Goal: Feedback & Contribution: Submit feedback/report problem

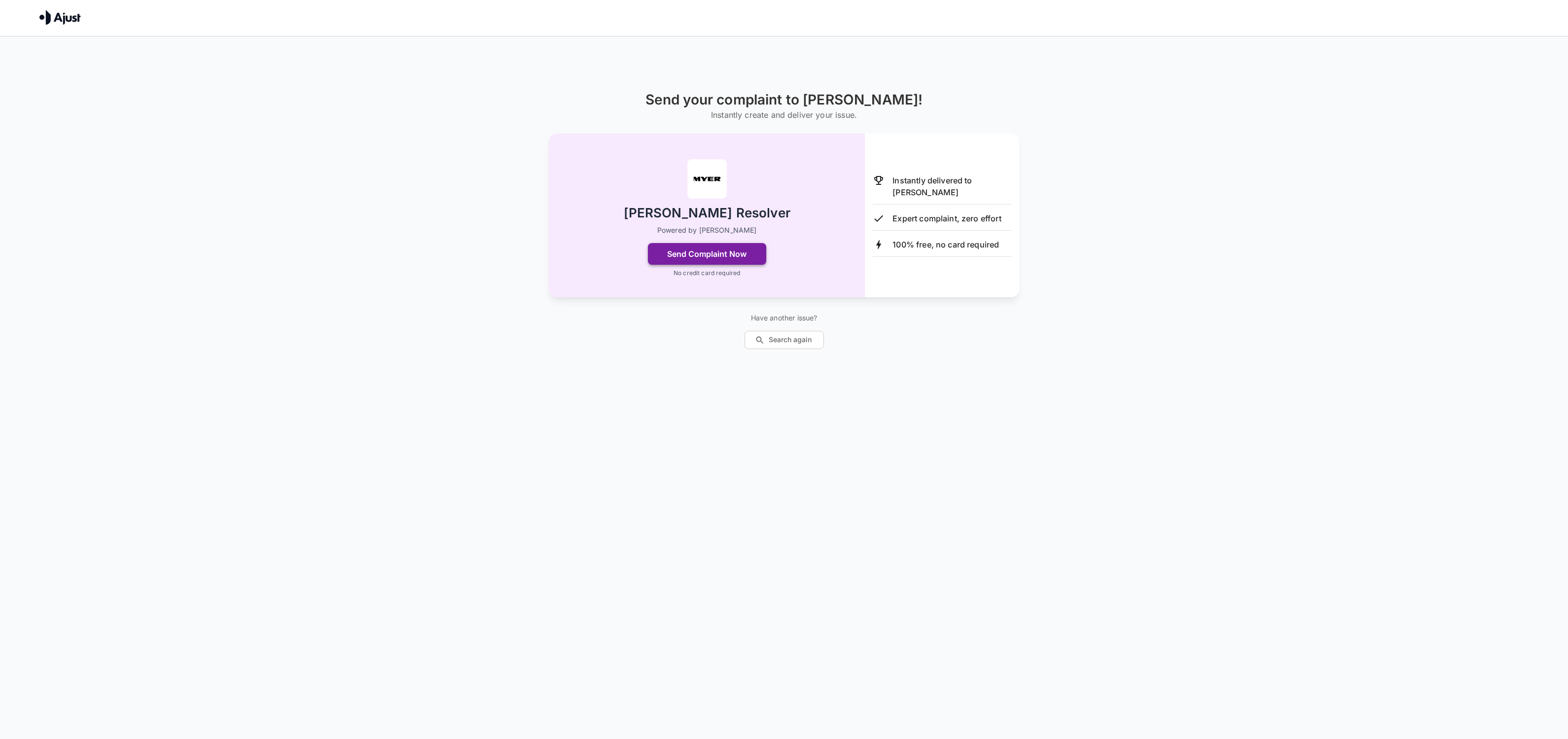
click at [736, 249] on button "Send Complaint Now" at bounding box center [707, 254] width 118 height 22
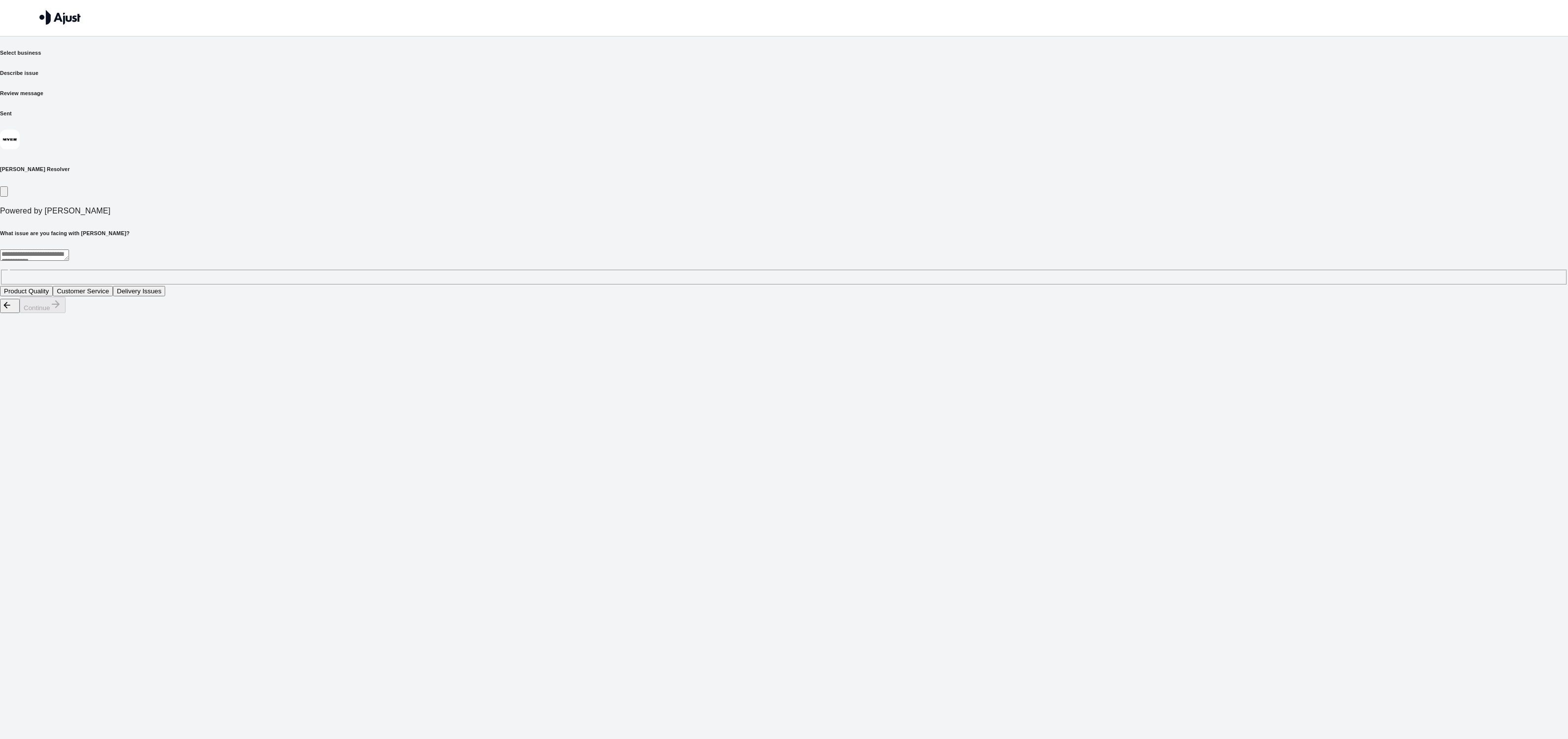
click at [69, 249] on textarea at bounding box center [35, 255] width 69 height 11
click at [166, 286] on button "Delivery Issues" at bounding box center [138, 290] width 52 height 10
click at [66, 313] on button "Continue" at bounding box center [43, 305] width 46 height 16
click at [69, 249] on textarea at bounding box center [35, 255] width 69 height 11
paste textarea "**********"
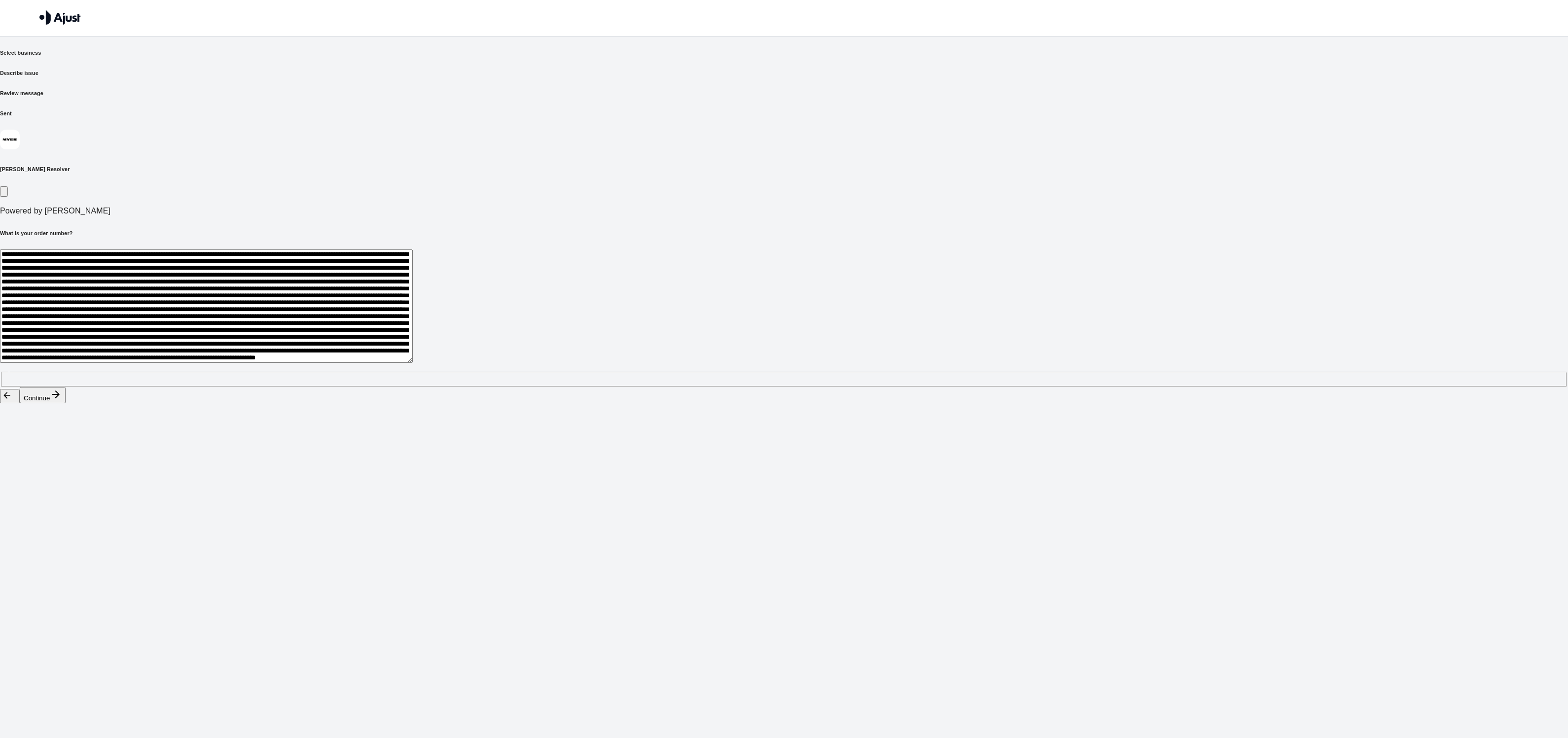
scroll to position [169, 0]
click at [66, 403] on button "Continue" at bounding box center [43, 395] width 46 height 16
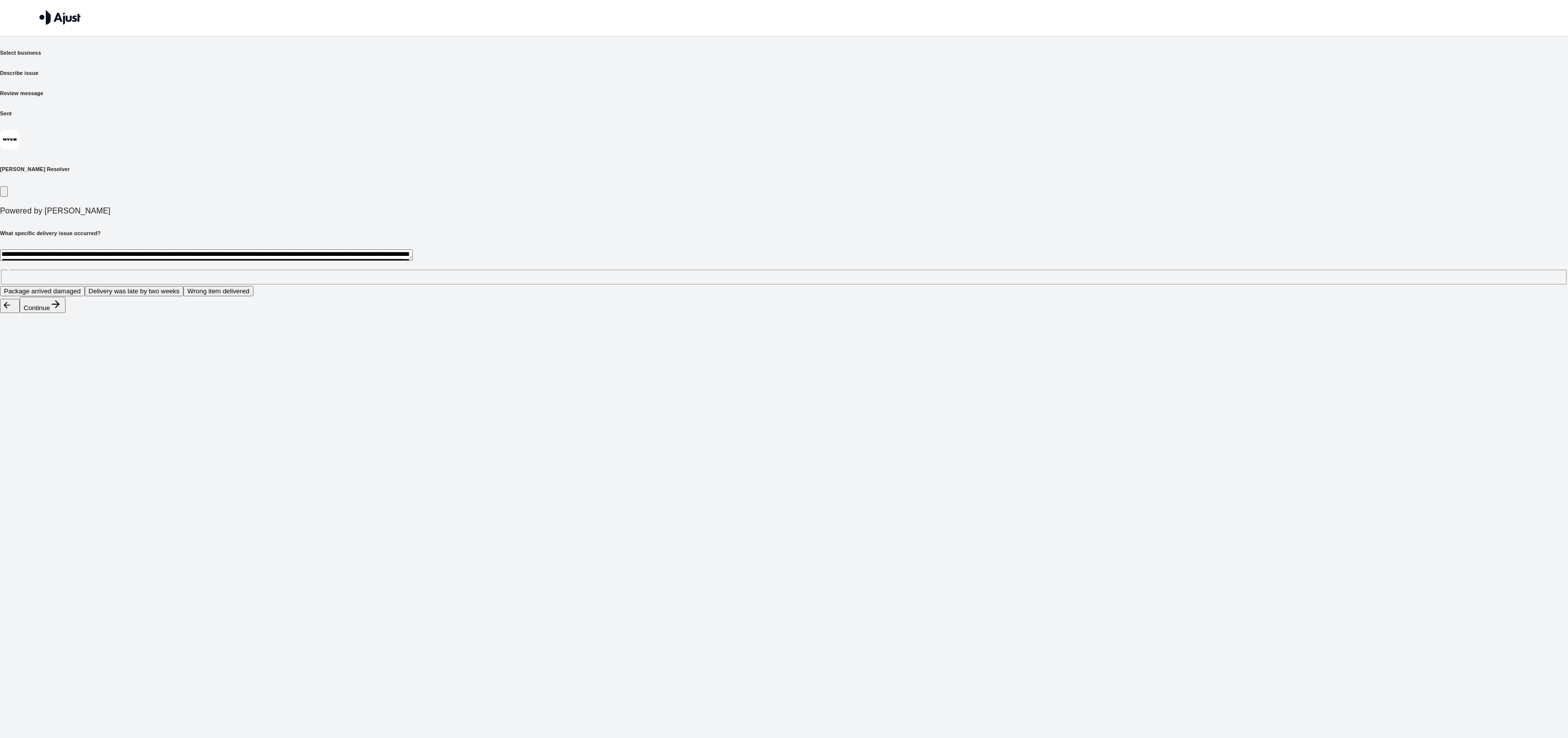
click at [85, 286] on button "Package arrived damaged" at bounding box center [42, 290] width 85 height 10
drag, startPoint x: 991, startPoint y: 720, endPoint x: 986, endPoint y: 684, distance: 36.3
click at [62, 310] on icon "button" at bounding box center [56, 304] width 12 height 12
click at [39, 286] on button "Full refund" at bounding box center [19, 290] width 39 height 10
click at [412, 249] on textarea "**********" at bounding box center [206, 255] width 412 height 11
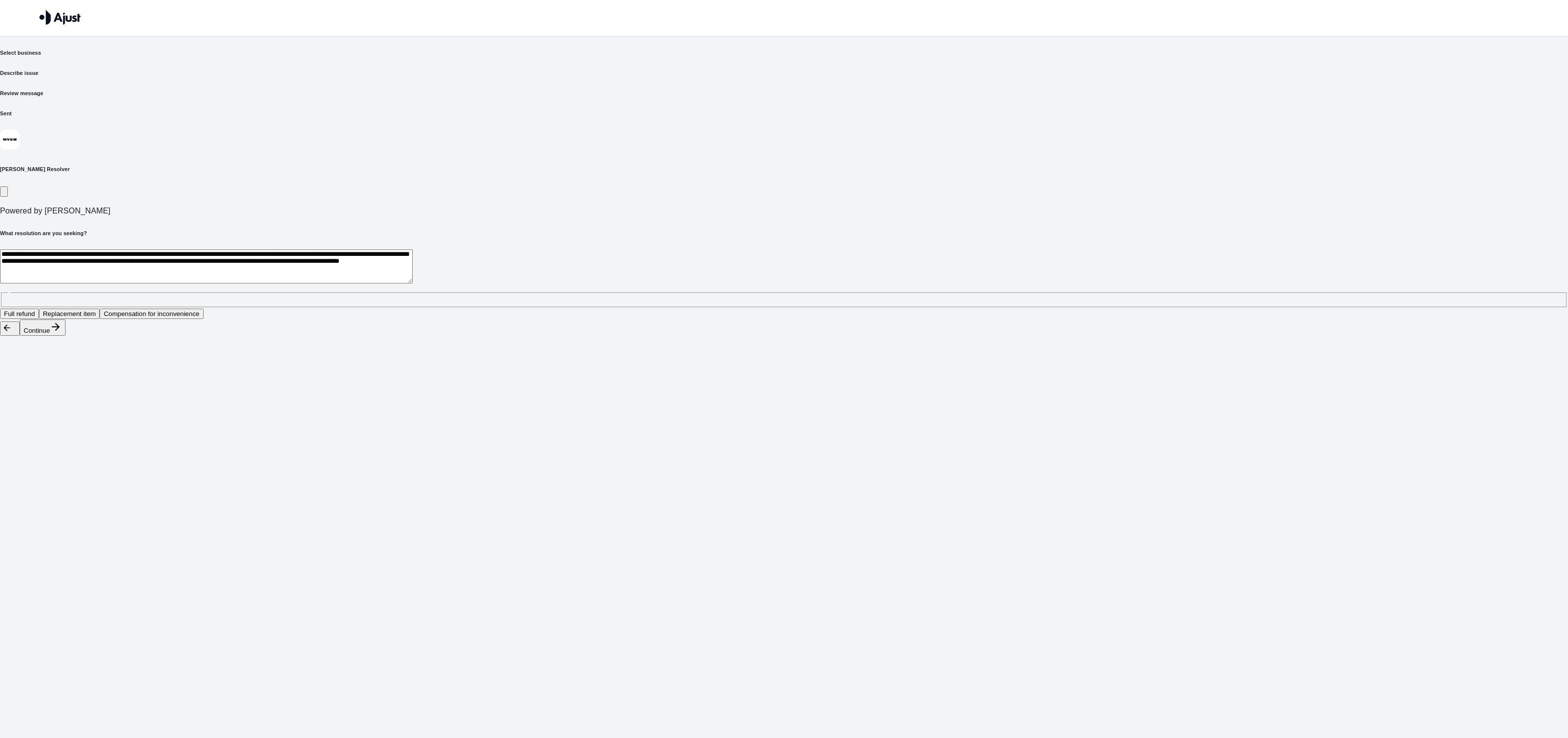
type textarea "**********"
click at [66, 336] on button "Continue" at bounding box center [43, 328] width 46 height 16
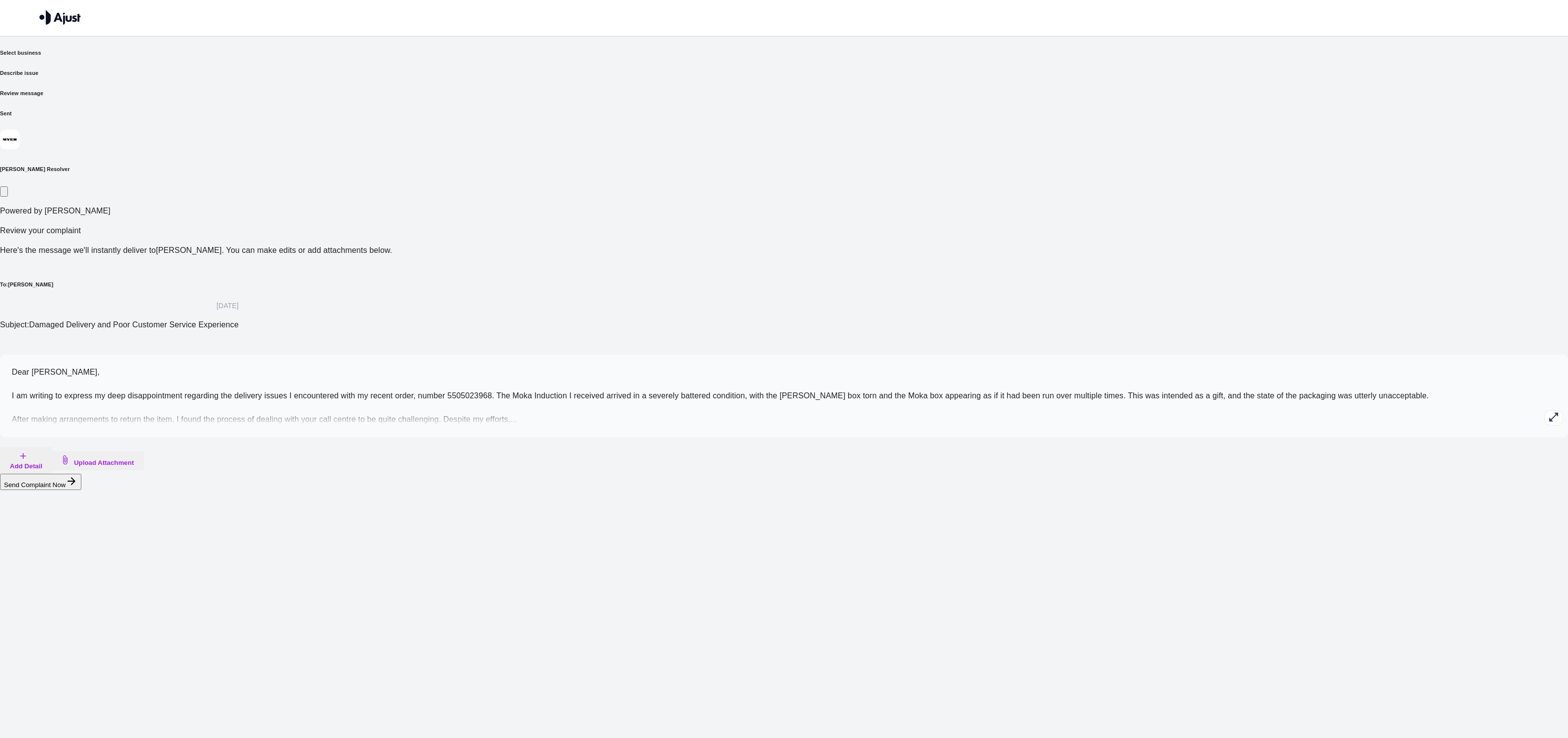
click at [1548, 411] on icon "button" at bounding box center [1553, 417] width 12 height 12
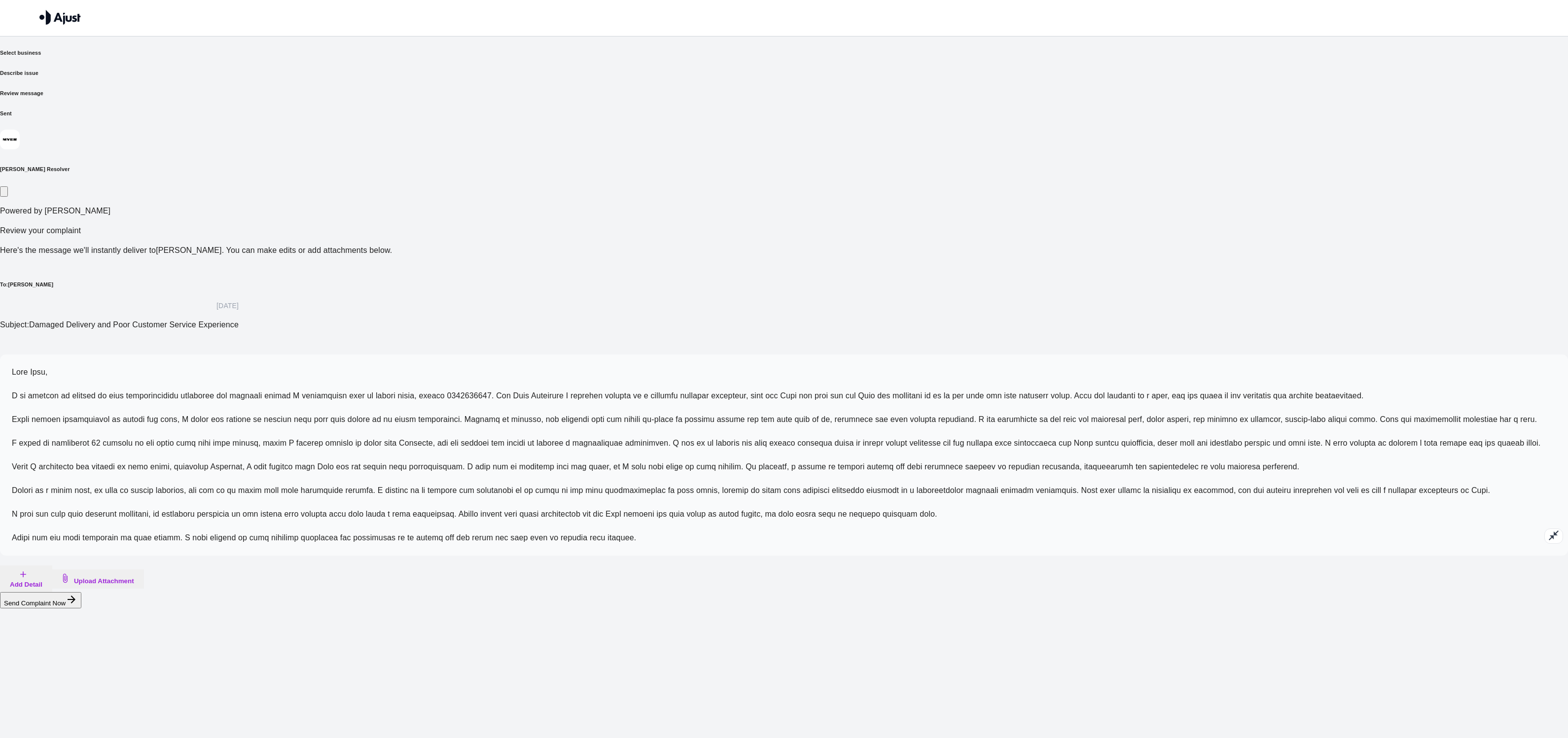
scroll to position [19, 0]
click at [762, 368] on span at bounding box center [776, 454] width 1529 height 174
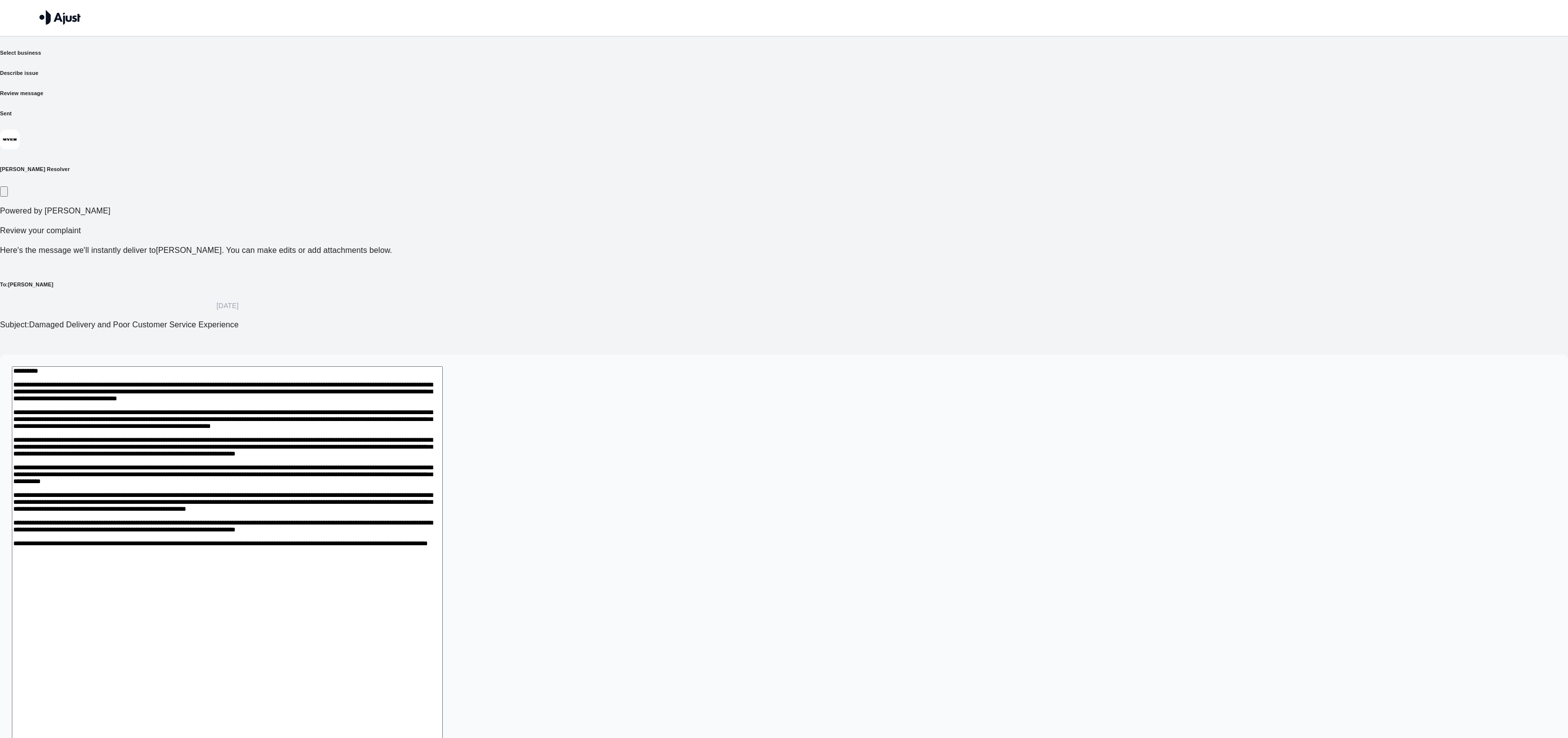
click at [443, 367] on textarea at bounding box center [228, 560] width 431 height 386
drag, startPoint x: 822, startPoint y: 337, endPoint x: 945, endPoint y: 335, distance: 123.0
click at [443, 367] on textarea at bounding box center [228, 560] width 431 height 386
click at [443, 393] on textarea at bounding box center [228, 565] width 431 height 397
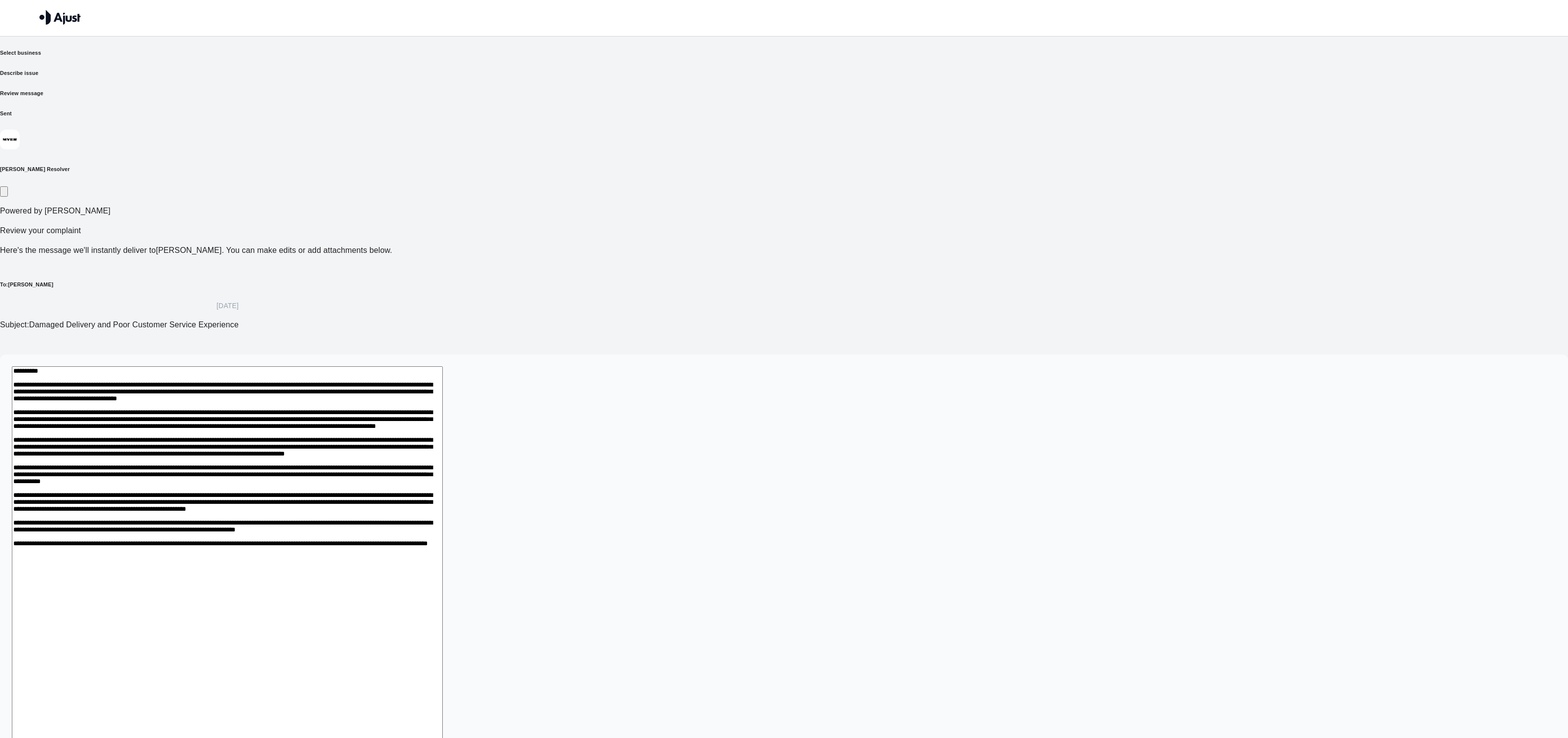
click at [443, 407] on textarea at bounding box center [228, 571] width 431 height 409
drag, startPoint x: 693, startPoint y: 451, endPoint x: 728, endPoint y: 450, distance: 35.0
click at [443, 450] on textarea at bounding box center [228, 571] width 431 height 409
drag, startPoint x: 692, startPoint y: 450, endPoint x: 769, endPoint y: 448, distance: 77.0
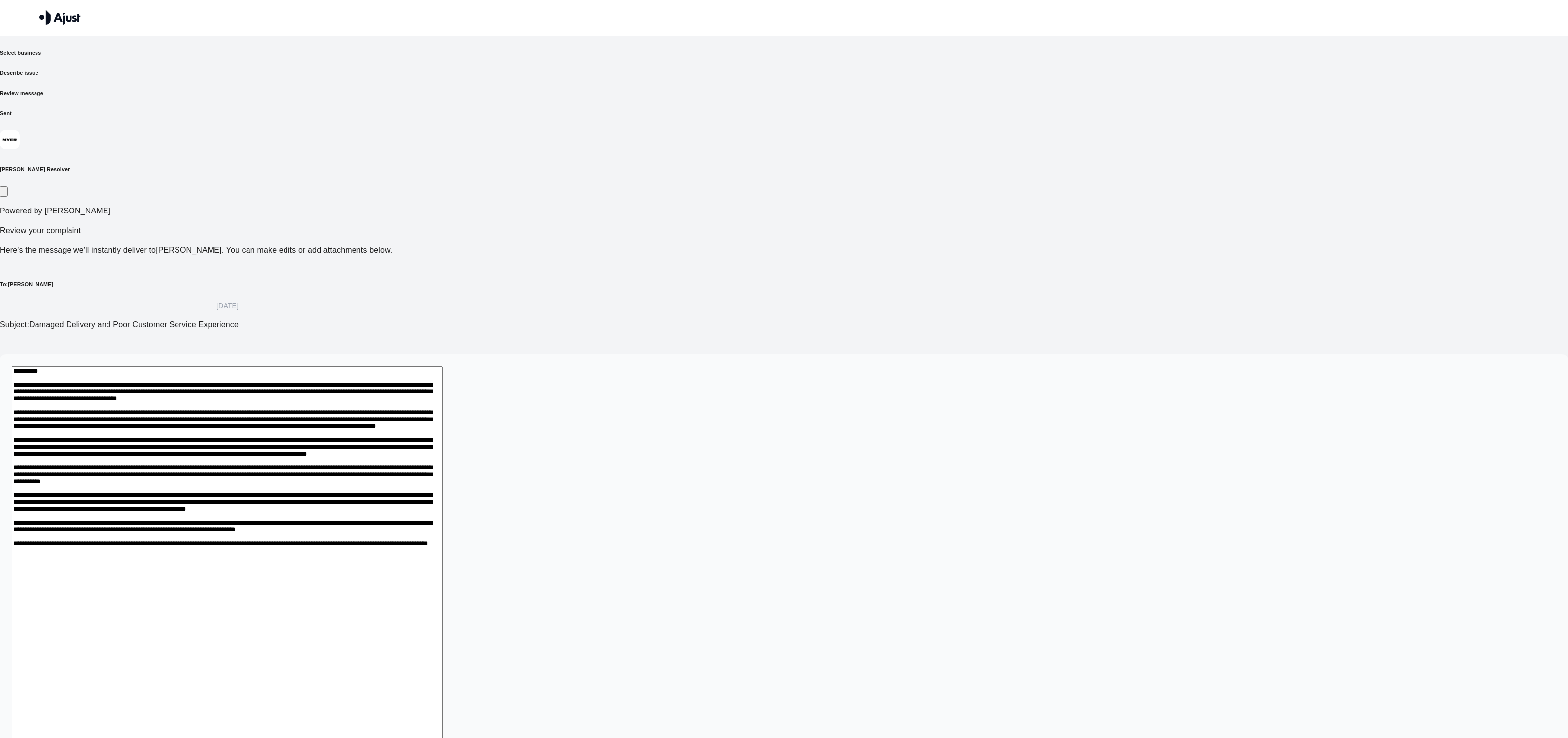
click at [443, 448] on textarea at bounding box center [228, 571] width 431 height 409
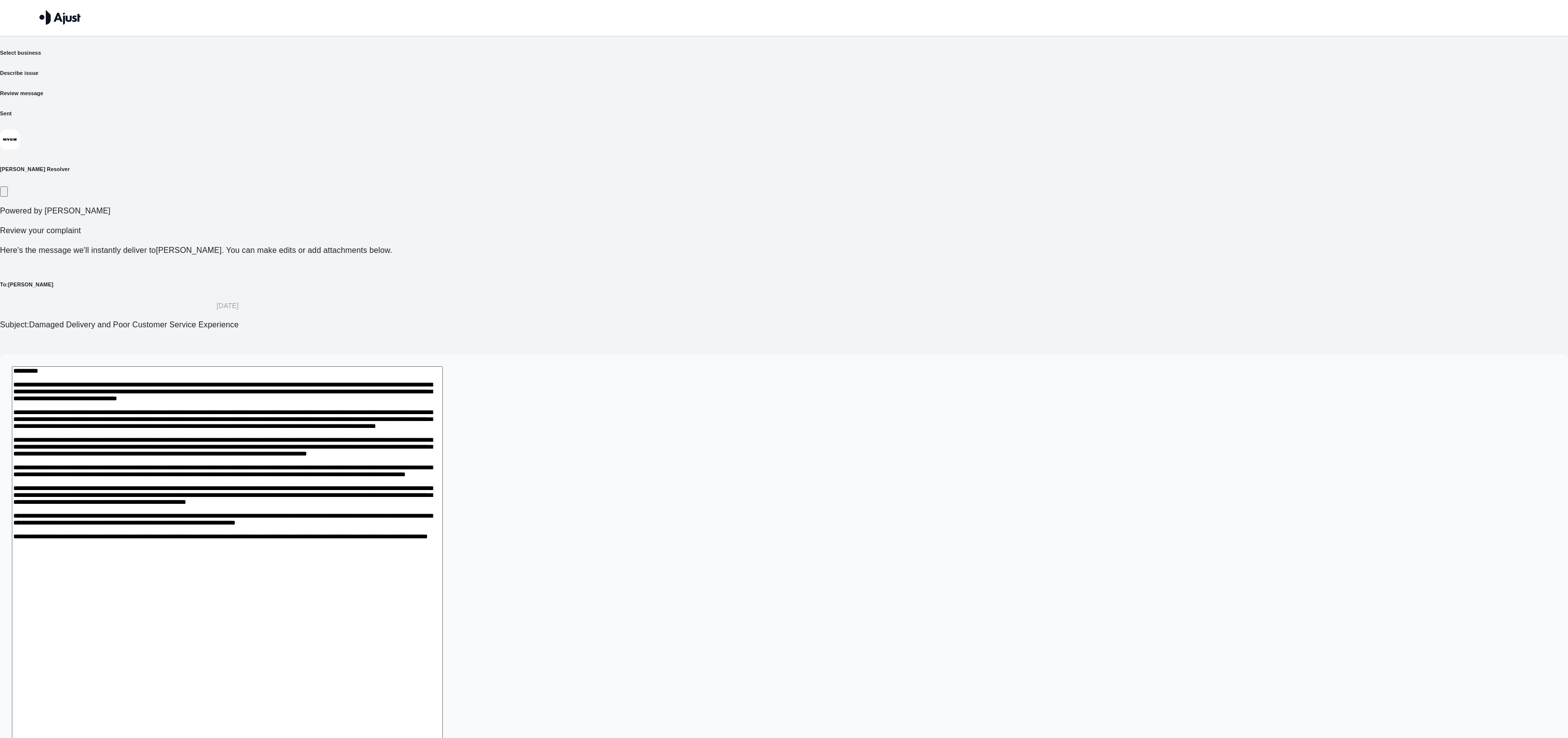
drag, startPoint x: 664, startPoint y: 518, endPoint x: 716, endPoint y: 515, distance: 52.1
click at [443, 515] on textarea at bounding box center [228, 565] width 431 height 397
drag, startPoint x: 619, startPoint y: 563, endPoint x: 742, endPoint y: 563, distance: 123.0
click at [443, 564] on textarea at bounding box center [228, 565] width 431 height 397
click at [443, 563] on textarea at bounding box center [228, 565] width 431 height 397
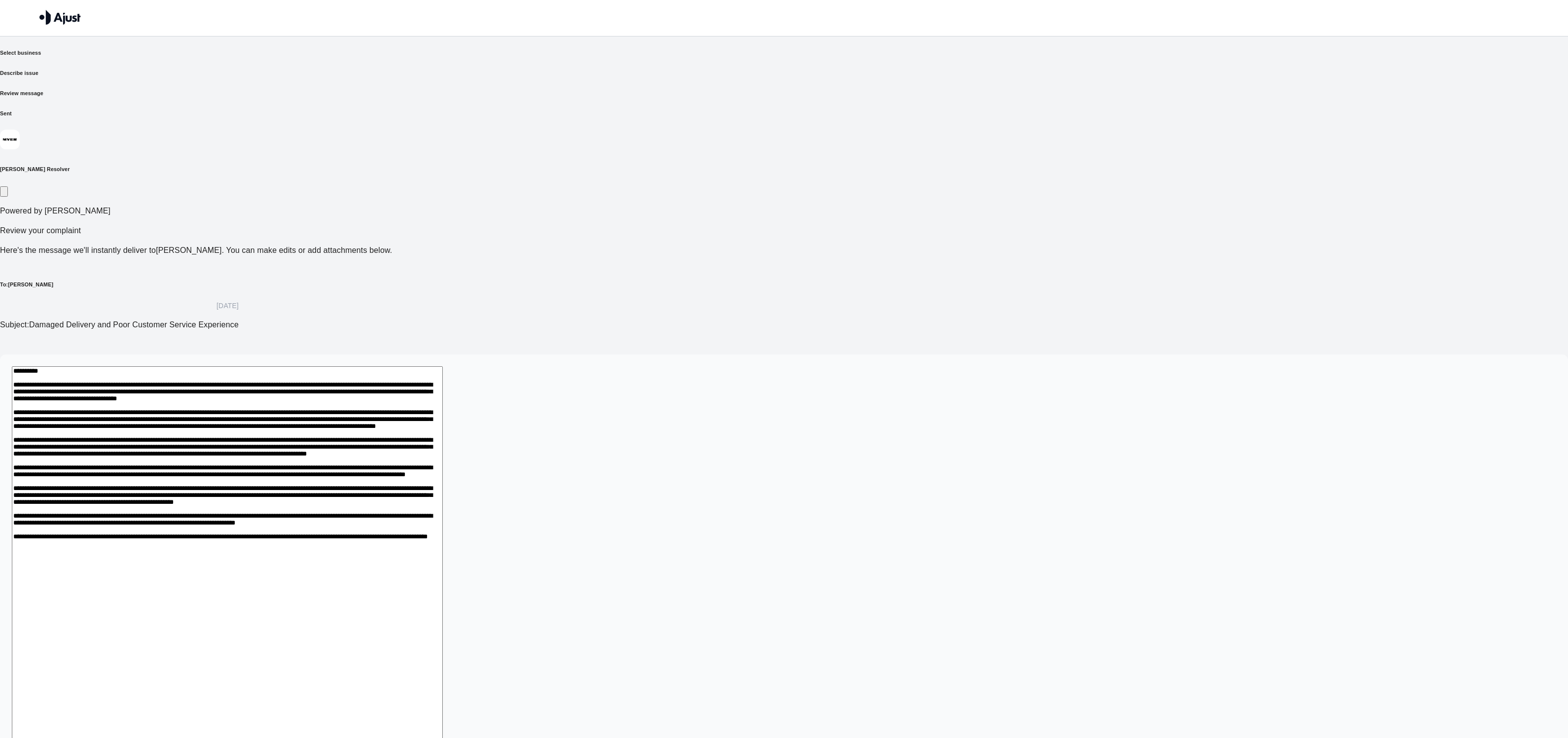
drag, startPoint x: 623, startPoint y: 563, endPoint x: 754, endPoint y: 561, distance: 131.0
click at [443, 561] on textarea at bounding box center [228, 565] width 431 height 397
drag, startPoint x: 667, startPoint y: 565, endPoint x: 791, endPoint y: 565, distance: 124.0
click at [443, 565] on textarea at bounding box center [228, 565] width 431 height 397
drag, startPoint x: 842, startPoint y: 563, endPoint x: 879, endPoint y: 560, distance: 37.1
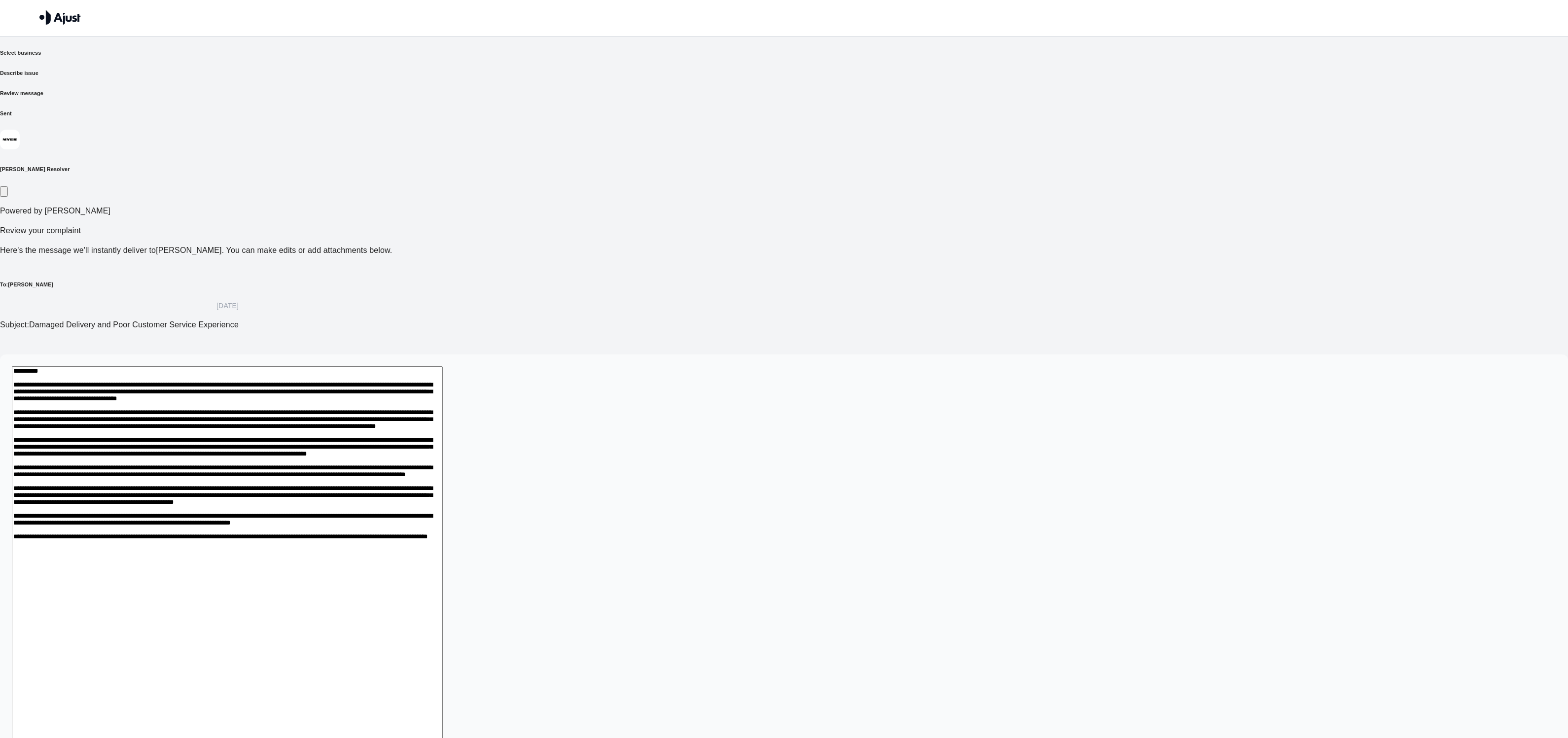
click at [443, 560] on textarea at bounding box center [228, 565] width 431 height 397
drag, startPoint x: 924, startPoint y: 565, endPoint x: 924, endPoint y: 573, distance: 8.0
click at [443, 573] on textarea at bounding box center [228, 565] width 431 height 397
drag, startPoint x: 569, startPoint y: 585, endPoint x: 770, endPoint y: 599, distance: 201.5
click at [443, 599] on textarea at bounding box center [228, 560] width 431 height 386
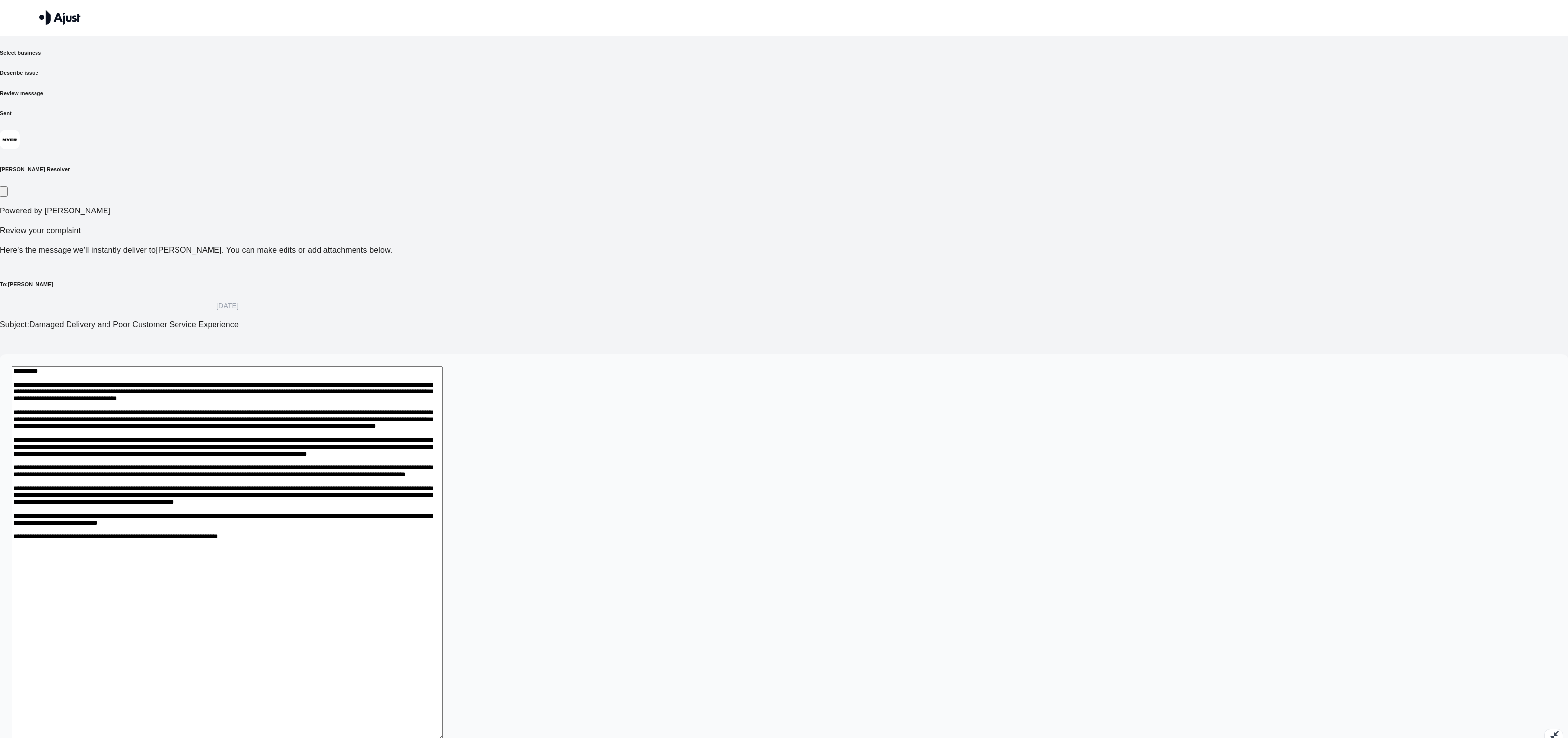
click at [443, 564] on textarea at bounding box center [228, 553] width 431 height 374
drag, startPoint x: 951, startPoint y: 553, endPoint x: 610, endPoint y: 562, distance: 341.1
click at [443, 562] on textarea at bounding box center [228, 571] width 431 height 409
type textarea "**********"
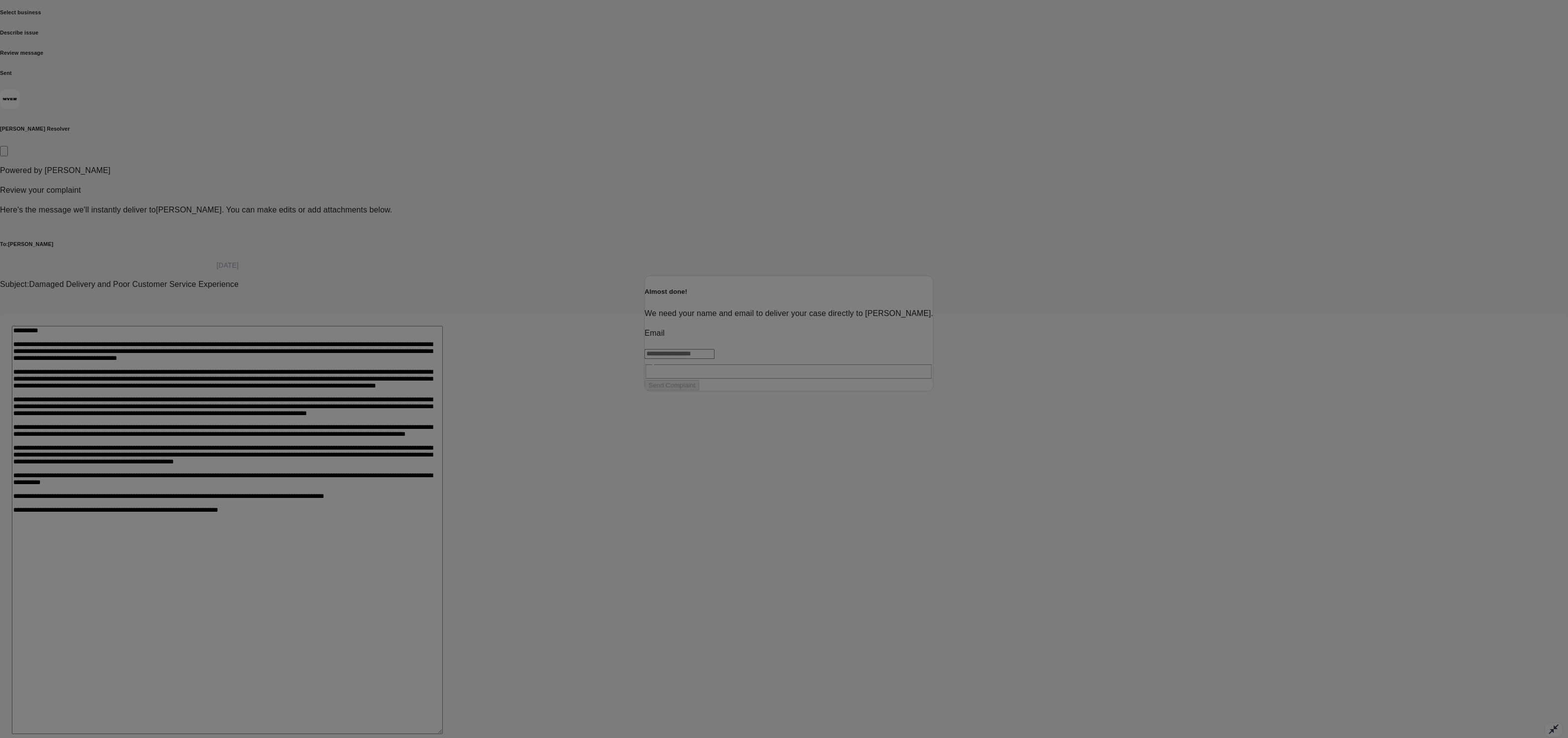
click at [713, 359] on input "text" at bounding box center [679, 354] width 70 height 10
type input "**********"
click at [714, 367] on input "text" at bounding box center [679, 361] width 70 height 10
type input "*****"
type input "********"
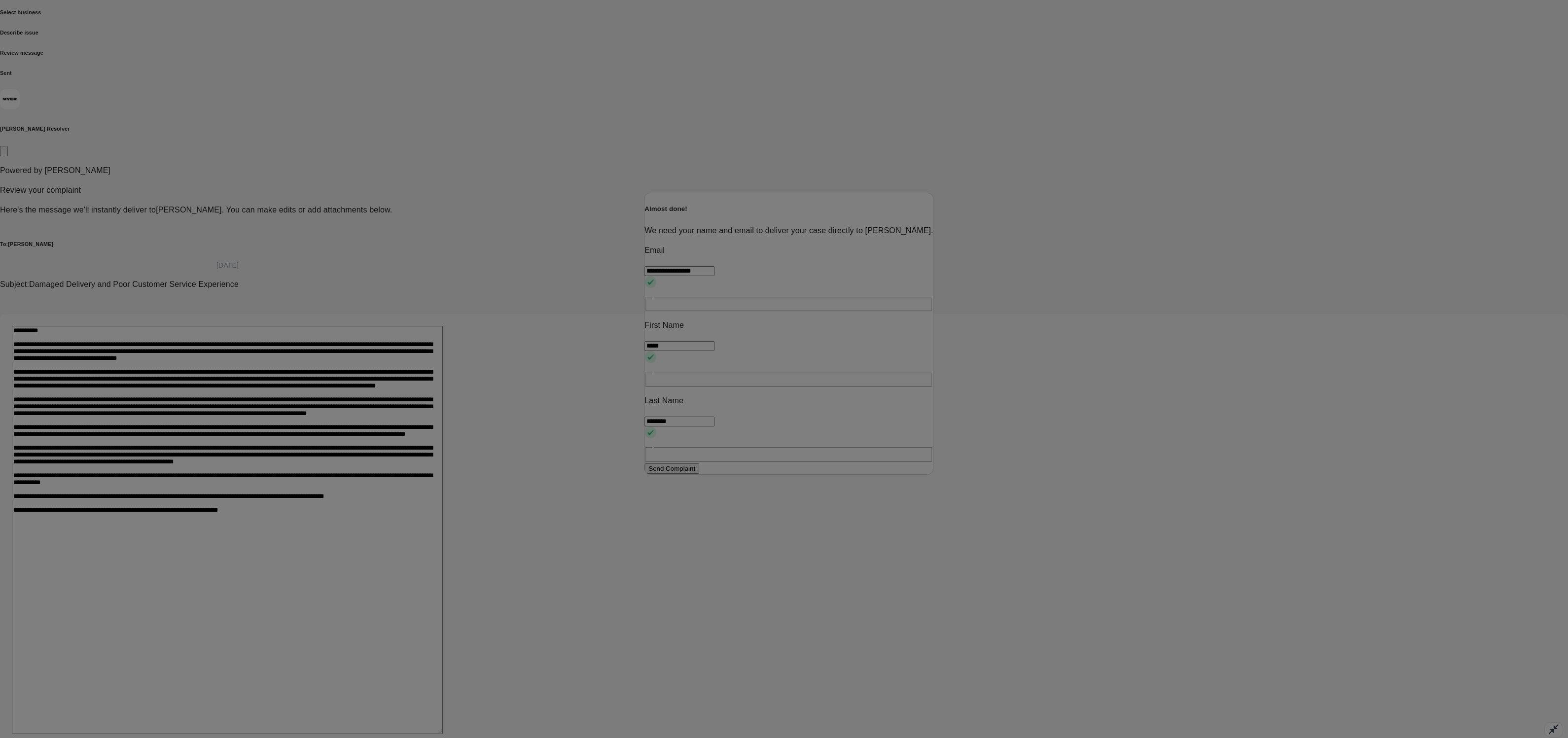
click at [699, 474] on button "Send Complaint" at bounding box center [672, 468] width 55 height 10
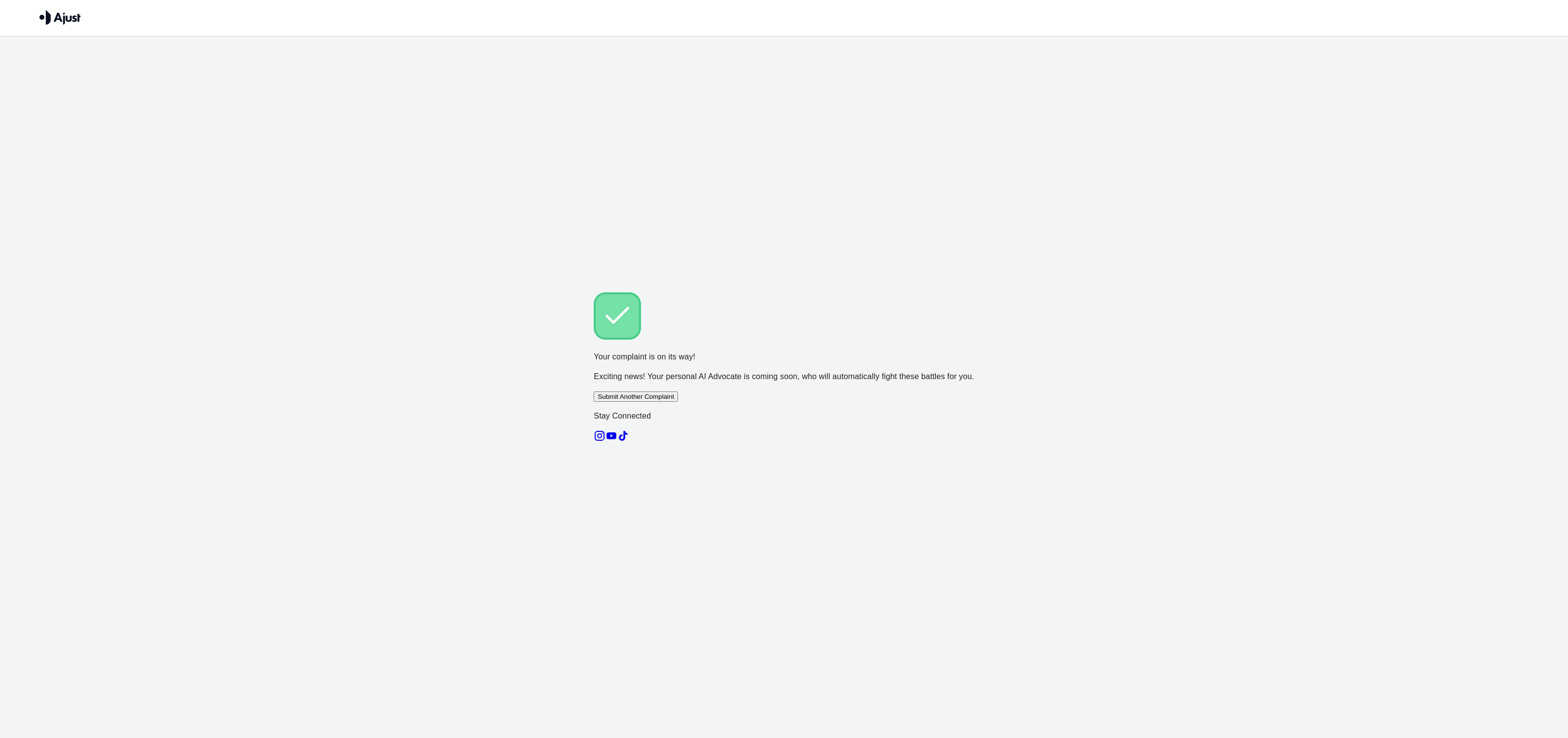
scroll to position [0, 0]
